Goal: Task Accomplishment & Management: Use online tool/utility

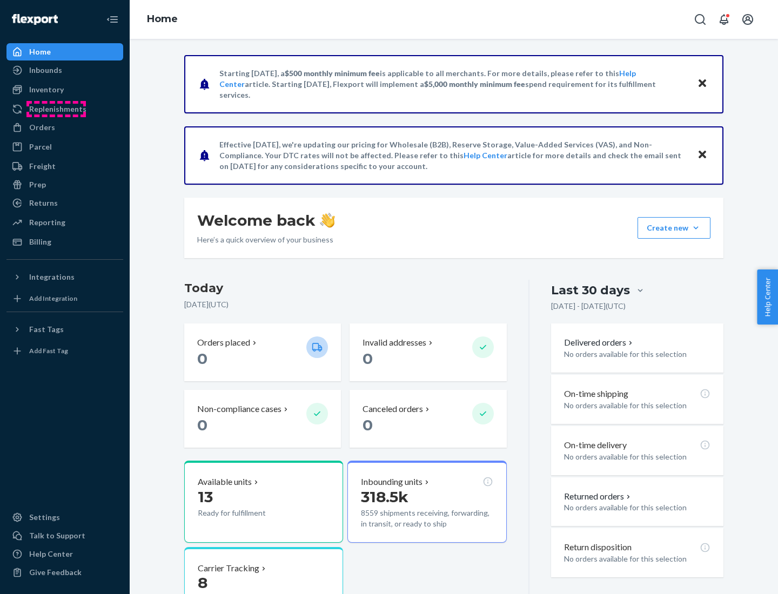
click at [56, 109] on div "Replenishments" at bounding box center [57, 109] width 57 height 11
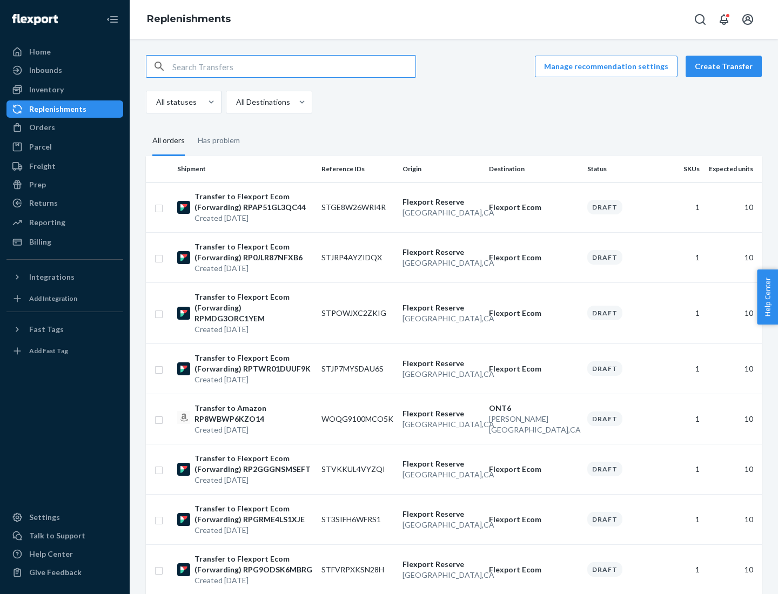
click at [726, 66] on button "Create Transfer" at bounding box center [724, 67] width 76 height 22
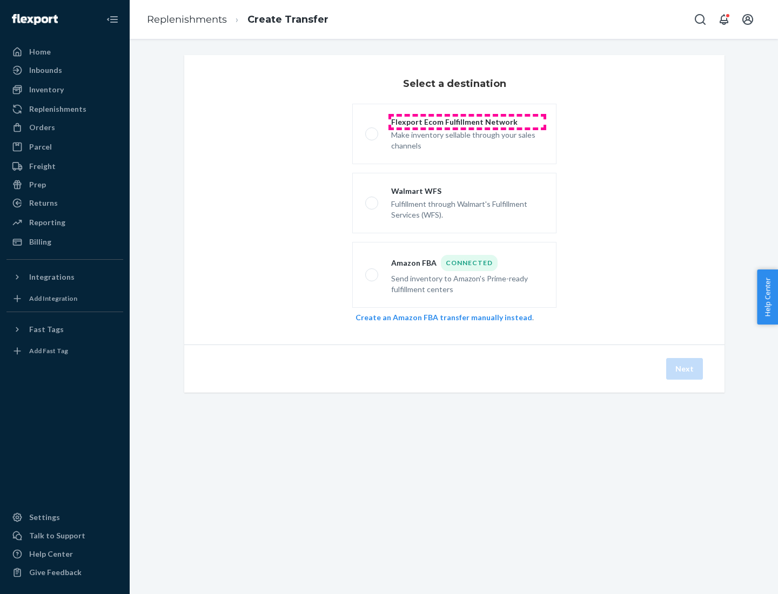
click at [467, 122] on div "Flexport Ecom Fulfillment Network" at bounding box center [467, 122] width 152 height 11
click at [372, 131] on input "Flexport Ecom Fulfillment Network Make inventory sellable through your sales ch…" at bounding box center [368, 134] width 7 height 7
radio input "true"
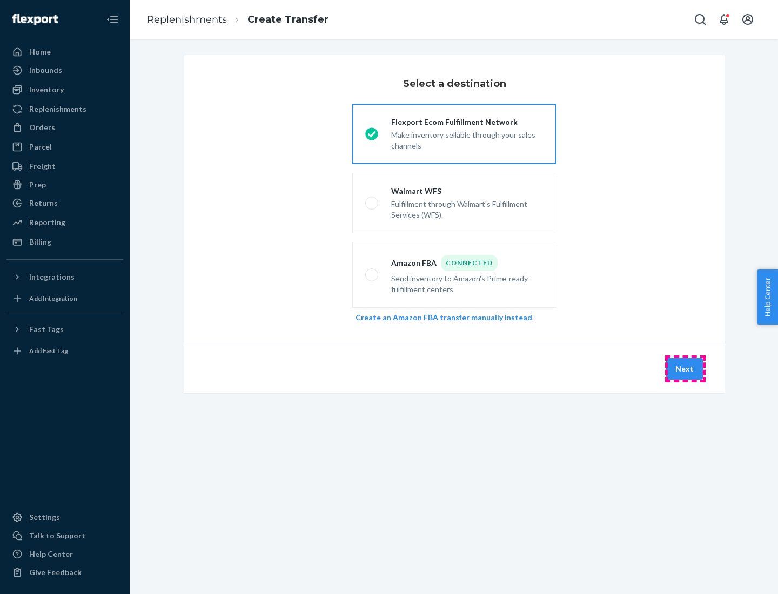
click at [685, 369] on button "Next" at bounding box center [684, 369] width 37 height 22
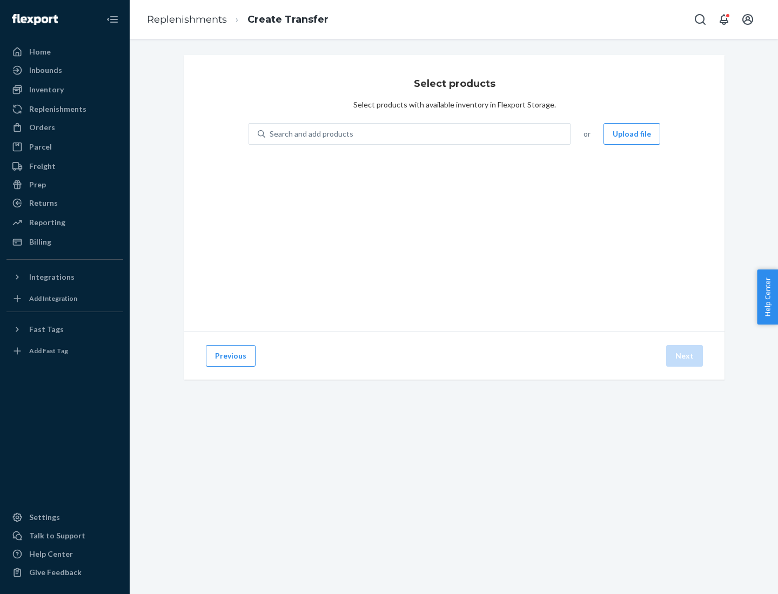
click at [633, 134] on button "Upload file" at bounding box center [632, 134] width 57 height 22
